Goal: Subscribe to service/newsletter

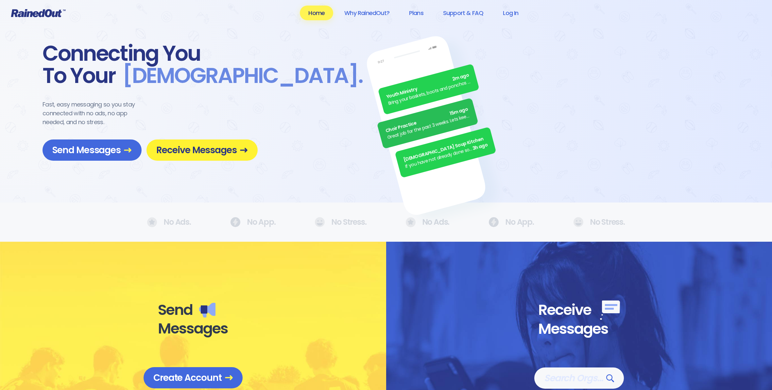
click at [219, 153] on span "Receive Messages" at bounding box center [202, 150] width 92 height 11
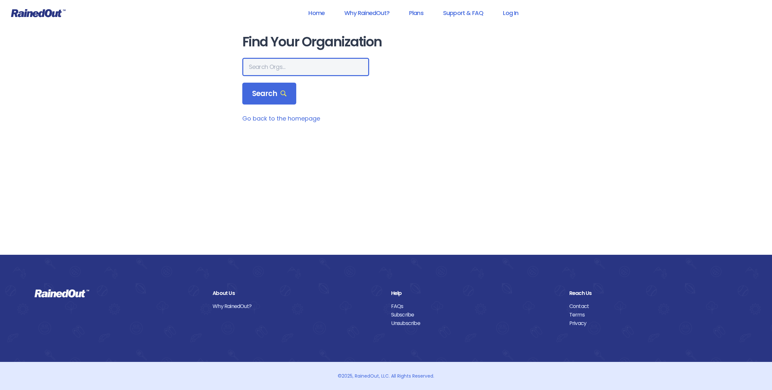
click at [276, 66] on input "text" at bounding box center [305, 67] width 127 height 18
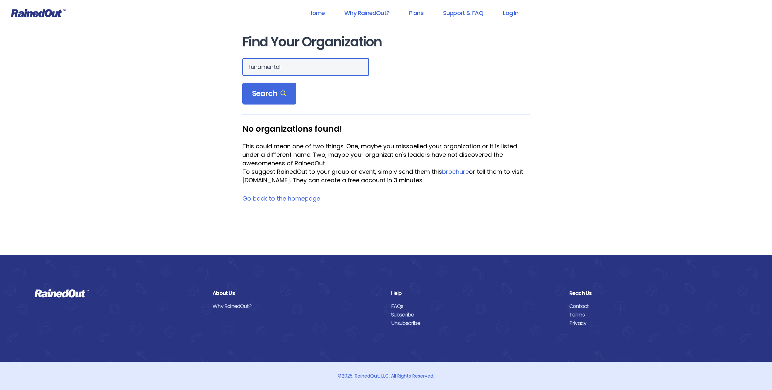
click at [289, 64] on input "funamental" at bounding box center [305, 67] width 127 height 18
type input "[GEOGRAPHIC_DATA]"
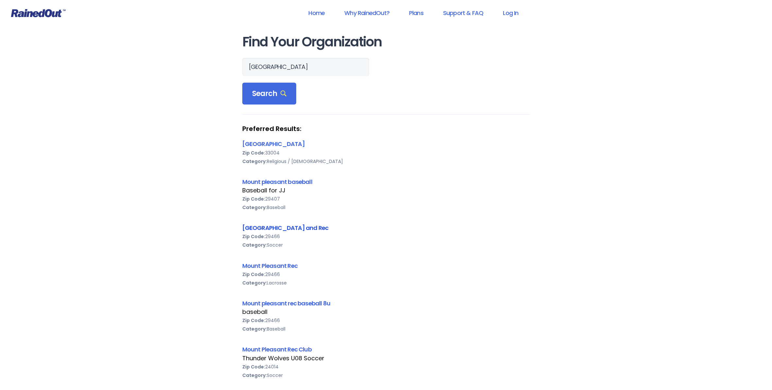
click at [309, 229] on link "[GEOGRAPHIC_DATA] and Rec" at bounding box center [285, 228] width 86 height 8
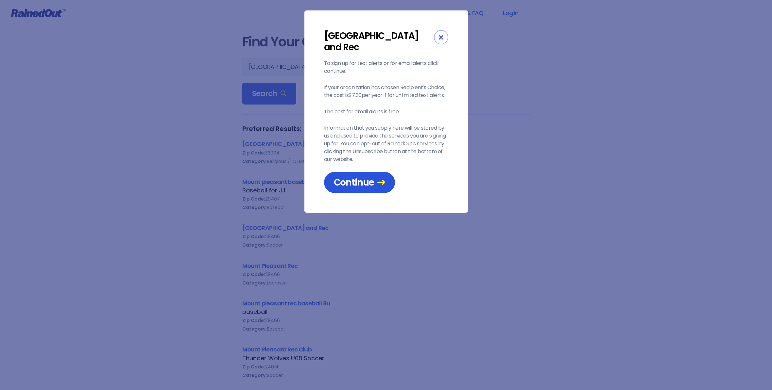
click at [370, 183] on span "Continue" at bounding box center [359, 182] width 51 height 11
